Goal: Find specific page/section: Find specific page/section

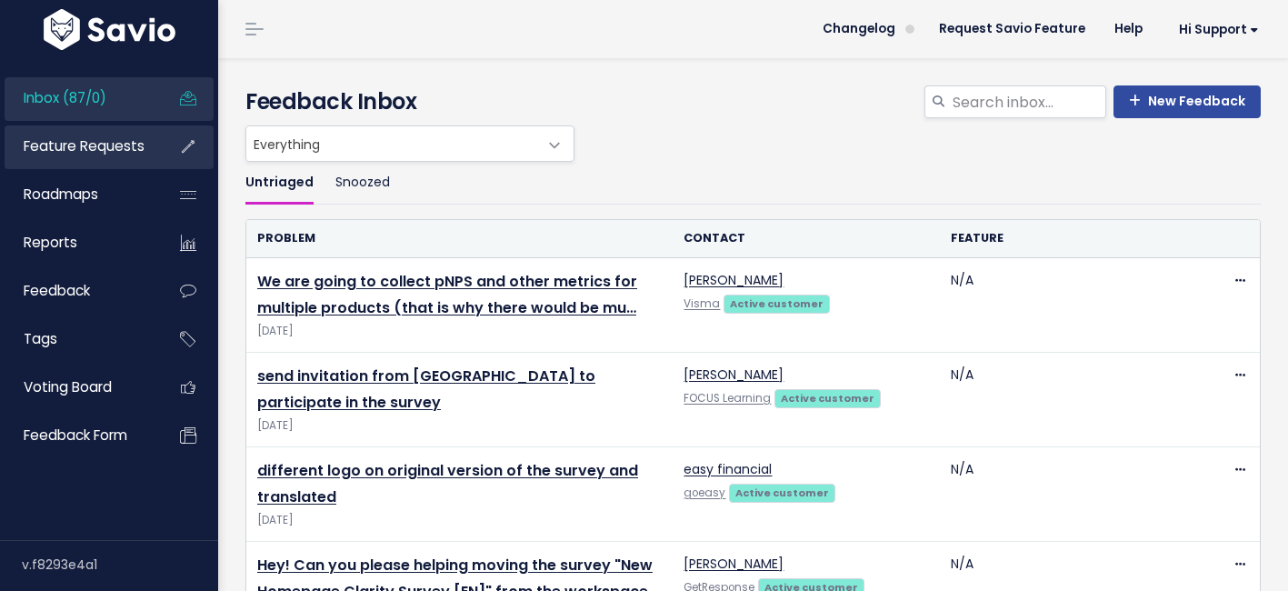
click at [90, 154] on span "Feature Requests" at bounding box center [84, 145] width 121 height 19
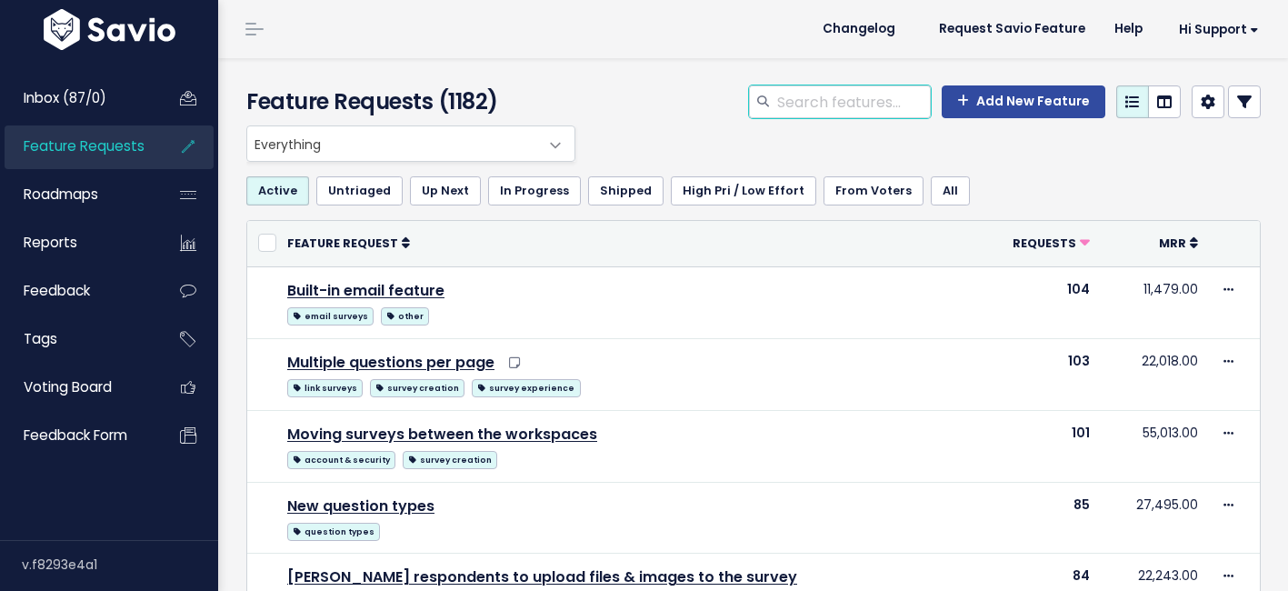
click at [857, 112] on input "search" at bounding box center [853, 101] width 155 height 33
type input "GORGIAS"
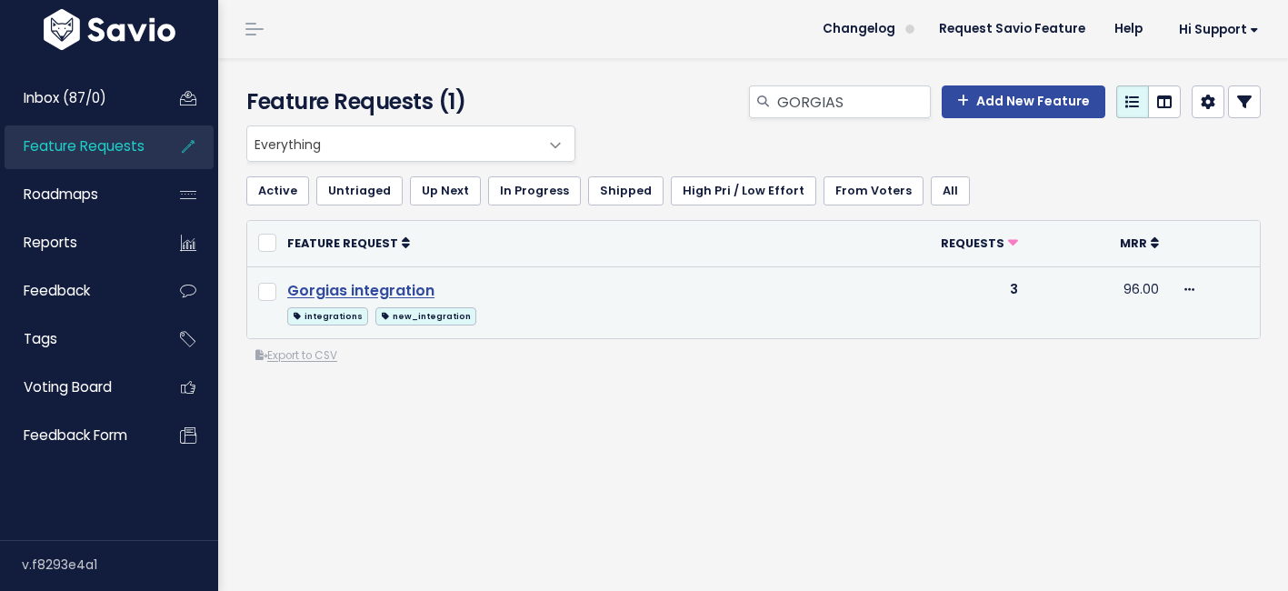
click at [355, 291] on link "Gorgias integration" at bounding box center [360, 290] width 147 height 21
